Goal: Task Accomplishment & Management: Manage account settings

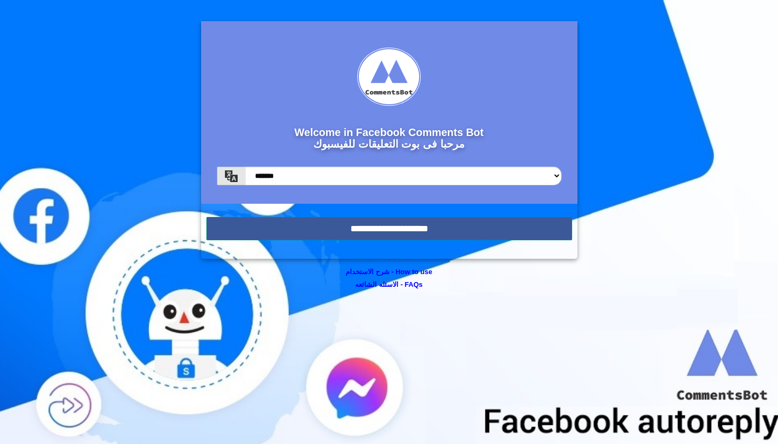
click at [327, 233] on input "**********" at bounding box center [390, 228] width 366 height 23
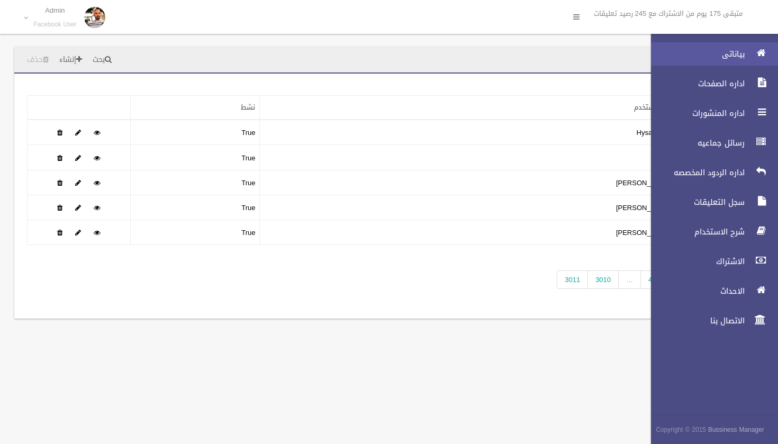
click at [728, 52] on span "بياناتى" at bounding box center [695, 54] width 106 height 11
